Goal: Task Accomplishment & Management: Manage account settings

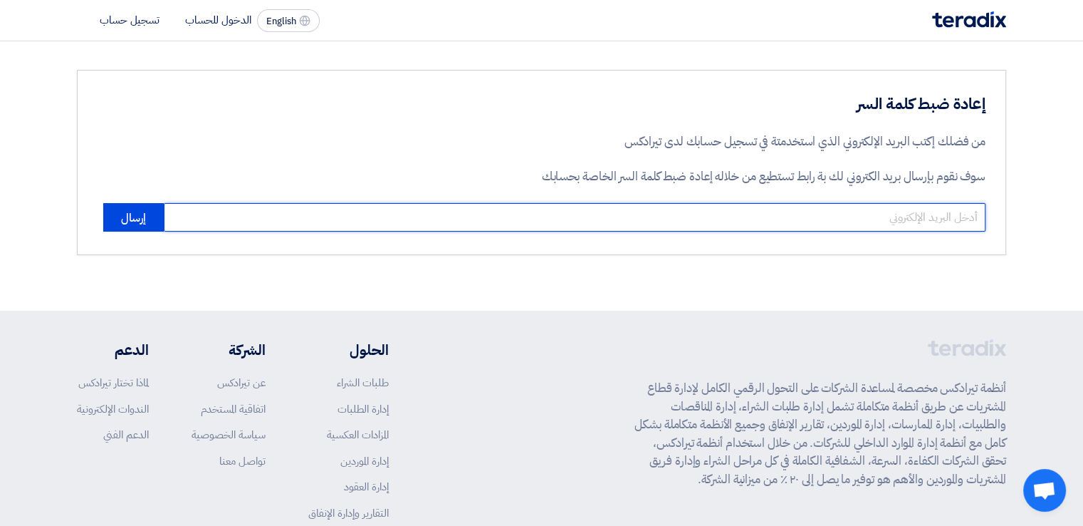
click at [878, 215] on input "email" at bounding box center [575, 217] width 822 height 28
type input "[PERSON_NAME][EMAIL_ADDRESS][DOMAIN_NAME]"
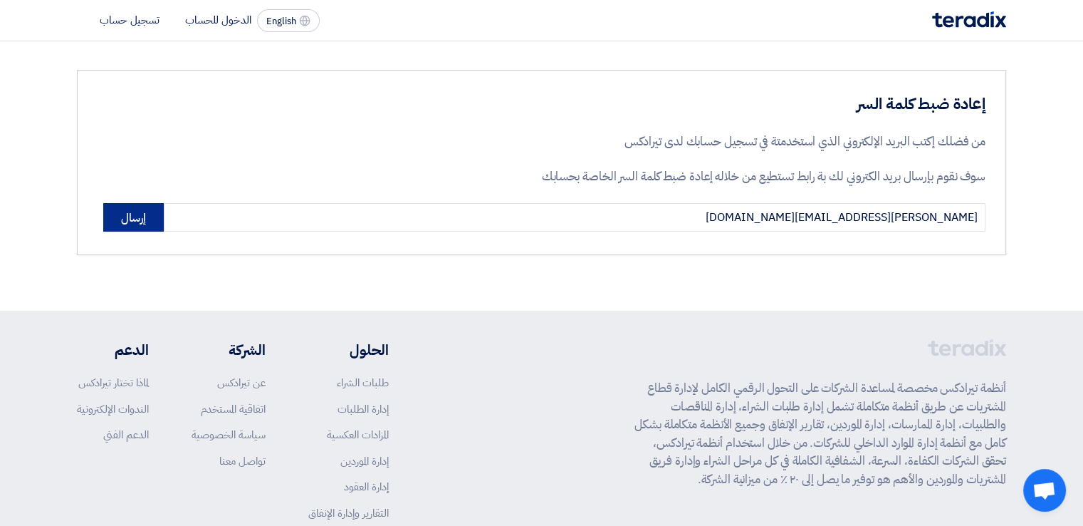
click at [115, 214] on button "إرسال" at bounding box center [133, 217] width 61 height 28
click at [114, 222] on button "إرسال" at bounding box center [133, 217] width 61 height 28
click at [964, 20] on img at bounding box center [969, 19] width 74 height 16
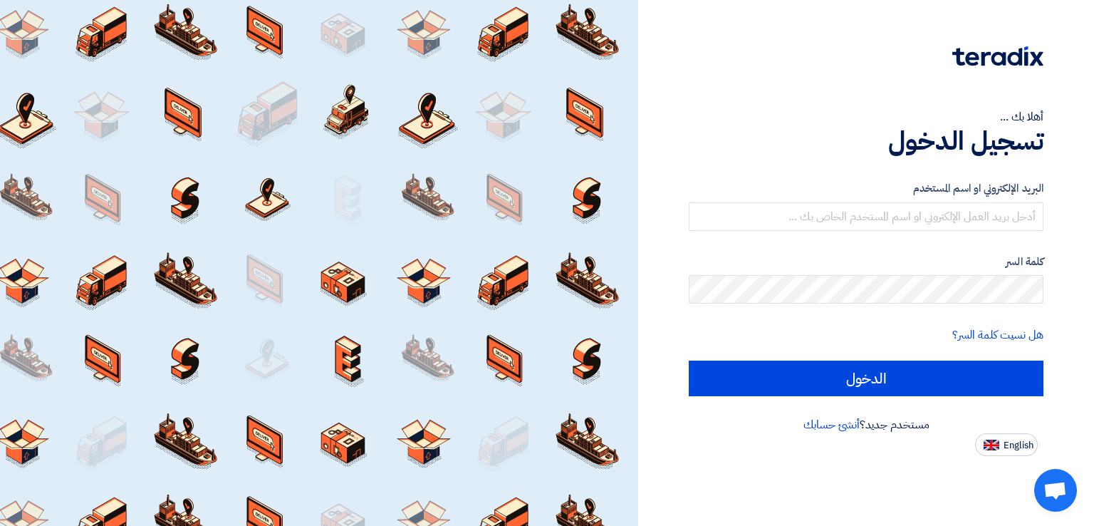
click at [992, 197] on div "البريد الإلكتروني او اسم المستخدم" at bounding box center [866, 205] width 355 height 51
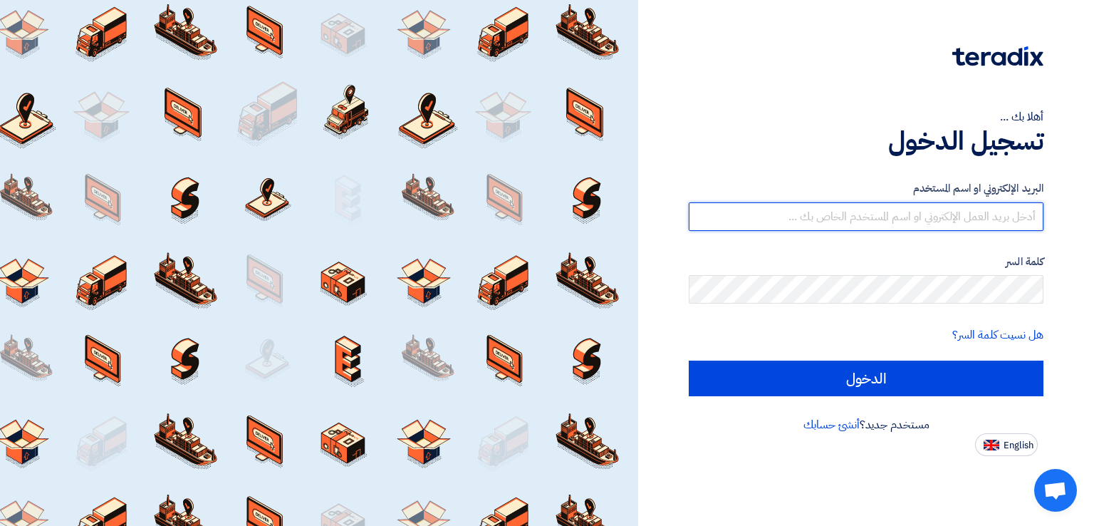
click at [994, 212] on input "text" at bounding box center [866, 216] width 355 height 28
click at [906, 222] on input "text" at bounding box center [866, 216] width 355 height 28
paste input "[URL][DOMAIN_NAME]"
type input "[URL][DOMAIN_NAME]"
click at [766, 216] on input "[URL][DOMAIN_NAME]" at bounding box center [866, 216] width 355 height 28
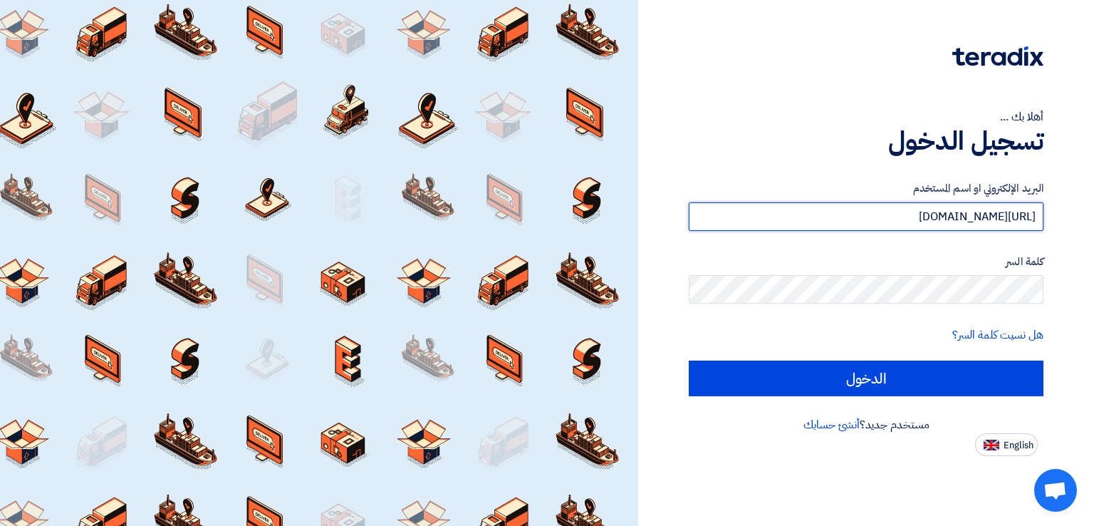
click at [766, 216] on input "[URL][DOMAIN_NAME]" at bounding box center [866, 216] width 355 height 28
click at [915, 210] on input "text" at bounding box center [866, 216] width 355 height 28
click at [881, 209] on input "text" at bounding box center [866, 216] width 355 height 28
paste input "[PERSON_NAME][EMAIL_ADDRESS][DOMAIN_NAME]"
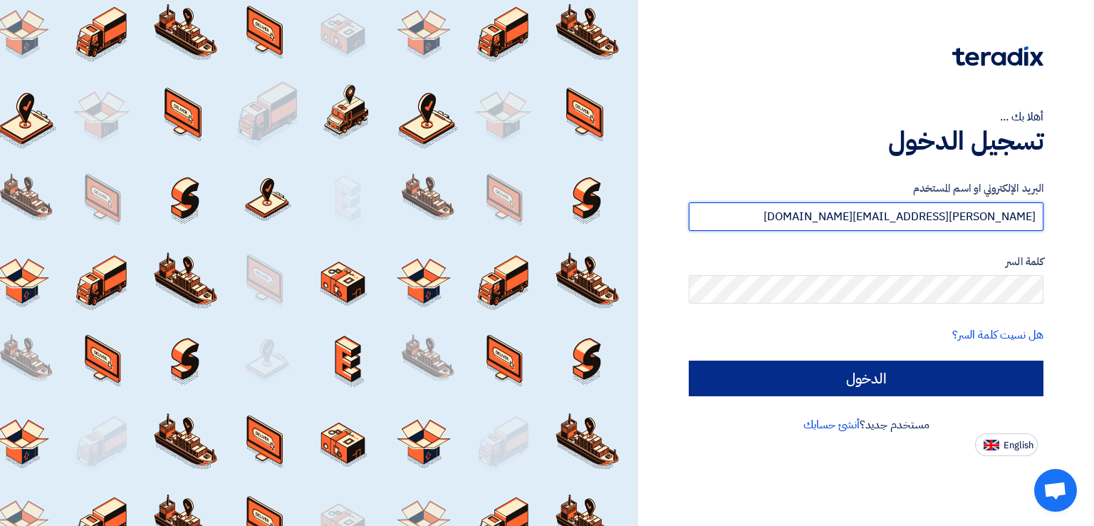
type input "[PERSON_NAME][EMAIL_ADDRESS][DOMAIN_NAME]"
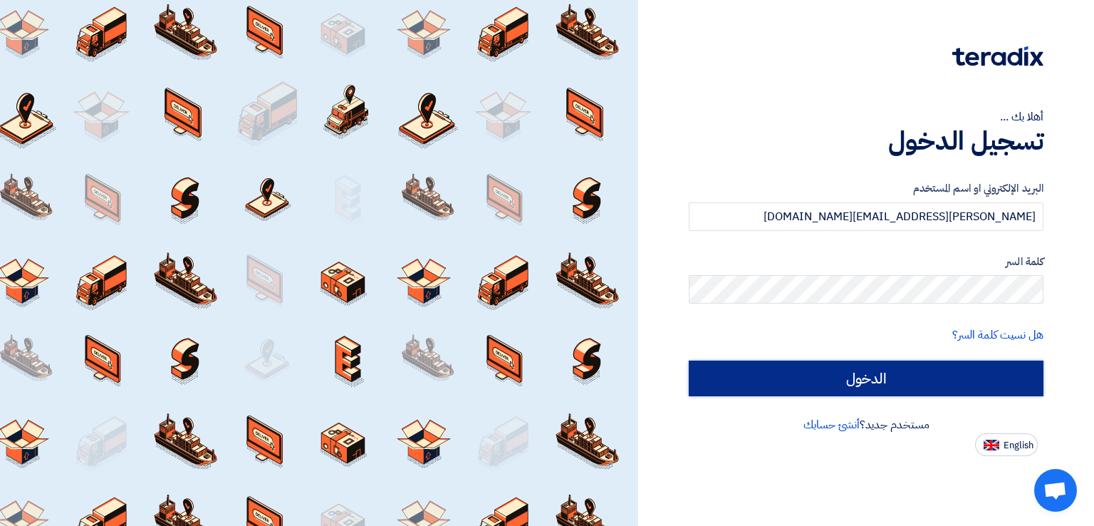
click at [842, 374] on input "الدخول" at bounding box center [866, 378] width 355 height 36
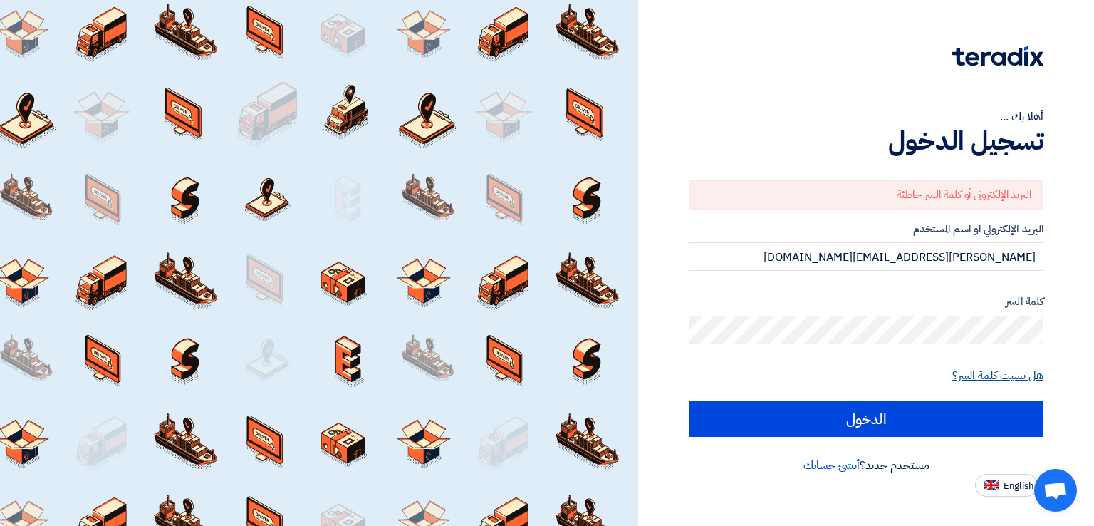
click at [987, 377] on link "هل نسيت كلمة السر؟" at bounding box center [997, 375] width 91 height 17
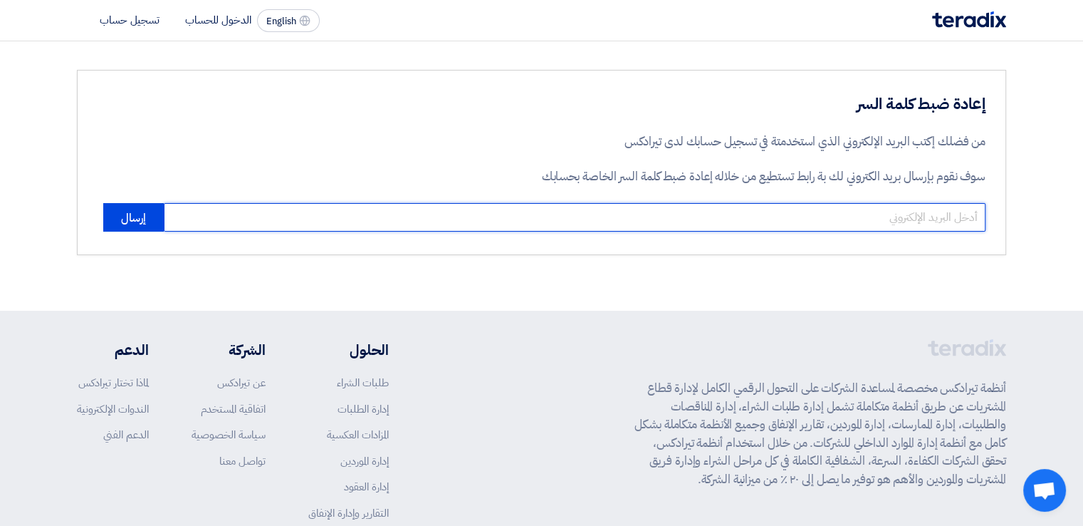
click at [881, 217] on input "email" at bounding box center [575, 217] width 822 height 28
type input "[PERSON_NAME][EMAIL_ADDRESS][DOMAIN_NAME]"
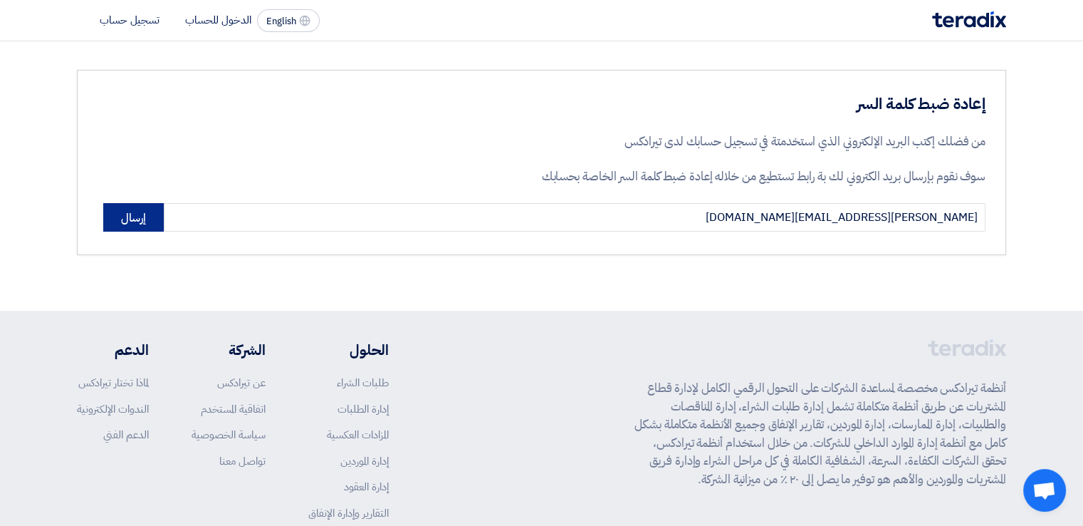
click at [131, 220] on button "إرسال" at bounding box center [133, 217] width 61 height 28
click at [147, 223] on button "إرسال" at bounding box center [133, 217] width 61 height 28
click at [142, 217] on button "إرسال" at bounding box center [133, 217] width 61 height 28
click at [135, 218] on button "إرسال" at bounding box center [133, 217] width 61 height 28
drag, startPoint x: 264, startPoint y: 1, endPoint x: 893, endPoint y: 204, distance: 661.8
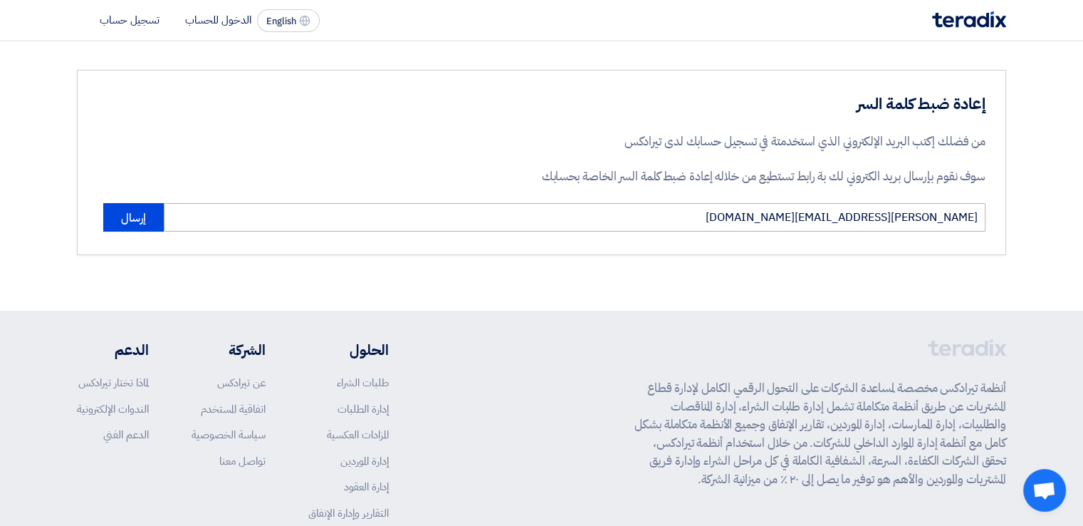
click at [893, 200] on div "إعادة ضبط كلمة السر من فضلك إكتب البريد الإلكتروني الذي استخدمتة في تسجيل حسابك…" at bounding box center [741, 148] width 489 height 110
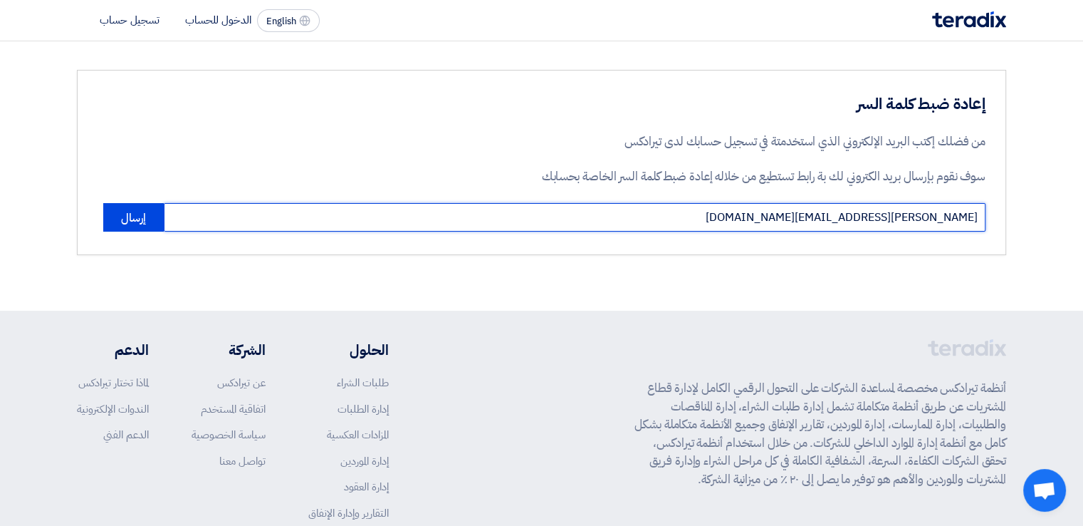
click at [895, 218] on input "[PERSON_NAME][EMAIL_ADDRESS][DOMAIN_NAME]" at bounding box center [575, 217] width 822 height 28
